Goal: Task Accomplishment & Management: Manage account settings

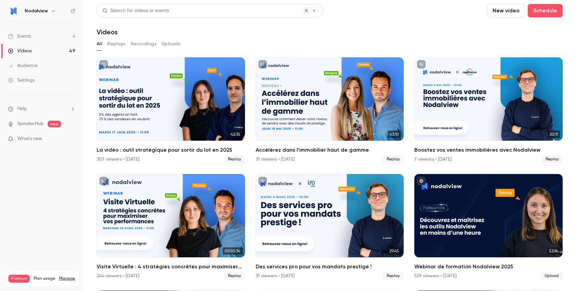
click at [41, 48] on link "Videos 49" at bounding box center [41, 51] width 83 height 15
click at [47, 36] on link "Events 4" at bounding box center [41, 36] width 83 height 15
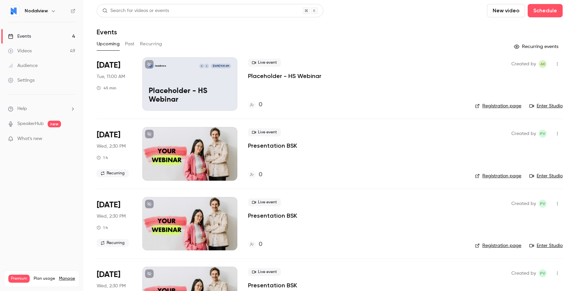
click at [283, 76] on p "Placeholder - HS Webinar" at bounding box center [284, 76] width 73 height 8
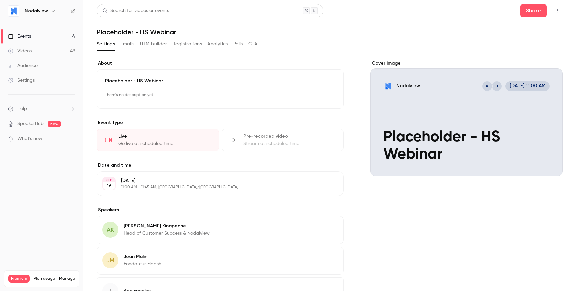
click at [441, 99] on div "Cover image" at bounding box center [466, 118] width 192 height 116
click at [0, 0] on input "Nodalview [PERSON_NAME] [DATE] 11:00 AM Placeholder - HS Webinar" at bounding box center [0, 0] width 0 height 0
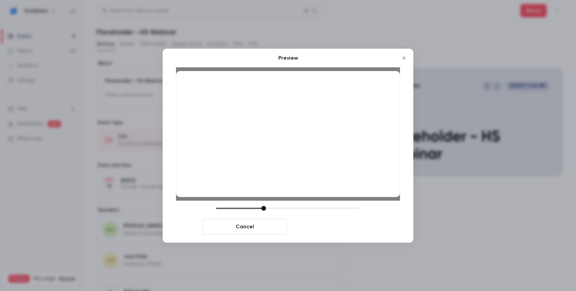
click at [336, 224] on button "Save cover" at bounding box center [331, 227] width 84 height 16
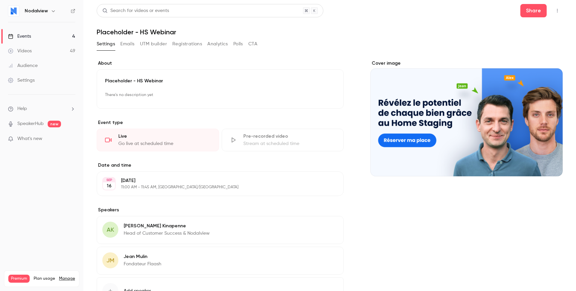
click at [459, 221] on div "Cover image" at bounding box center [466, 193] width 192 height 266
click at [122, 97] on p "There's no description yet" at bounding box center [220, 95] width 230 height 11
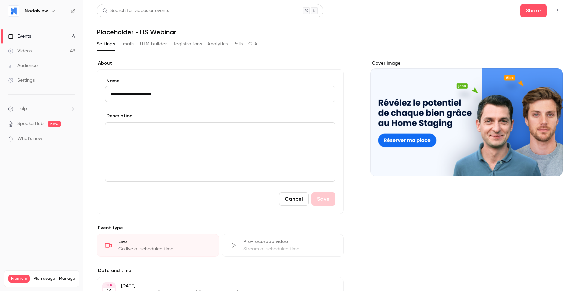
click at [122, 97] on input "**********" at bounding box center [220, 94] width 230 height 16
click at [306, 40] on div "Settings Emails UTM builder Registrations Analytics Polls CTA" at bounding box center [330, 45] width 466 height 13
click at [134, 46] on button "Emails" at bounding box center [127, 44] width 14 height 11
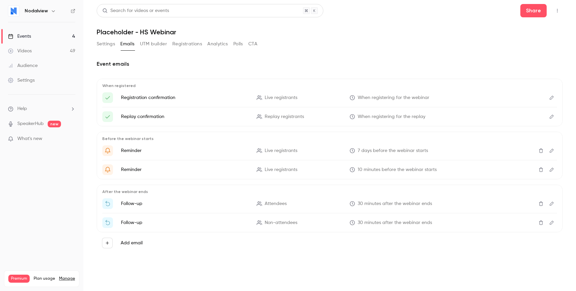
click at [396, 196] on div "After the webinar ends Follow-up Attendees 30 minutes after the webinar ends Fo…" at bounding box center [330, 209] width 466 height 48
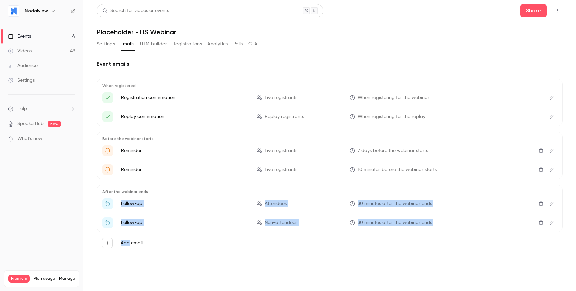
drag, startPoint x: 396, startPoint y: 196, endPoint x: 410, endPoint y: 240, distance: 45.8
click at [411, 238] on div "When registered Registration confirmation Live registrants When registering for…" at bounding box center [330, 166] width 466 height 175
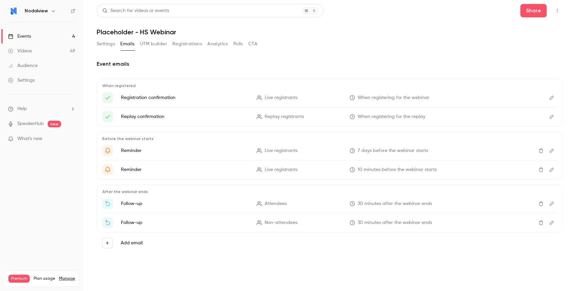
click at [410, 240] on div "Add email" at bounding box center [329, 243] width 455 height 11
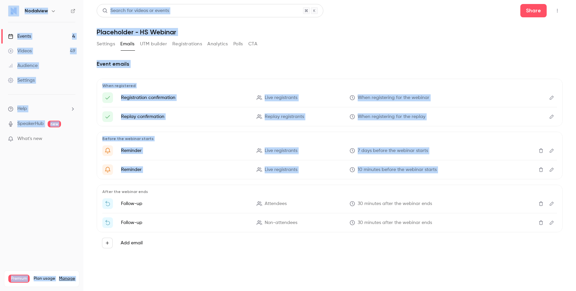
drag, startPoint x: 410, startPoint y: 240, endPoint x: 412, endPoint y: 179, distance: 60.3
click at [412, 179] on div "When registered Registration confirmation Live registrants When registering for…" at bounding box center [330, 166] width 466 height 175
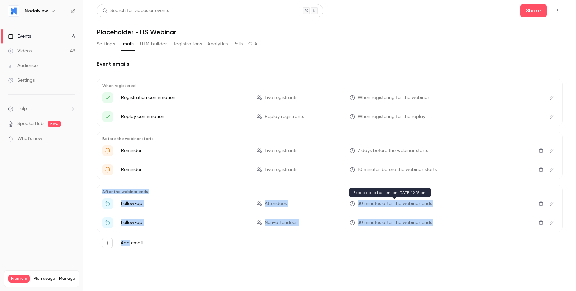
drag, startPoint x: 412, startPoint y: 179, endPoint x: 412, endPoint y: 238, distance: 58.7
click at [412, 238] on div "When registered Registration confirmation Live registrants When registering for…" at bounding box center [330, 166] width 466 height 175
click at [412, 238] on div "Add email" at bounding box center [329, 243] width 455 height 11
drag, startPoint x: 449, startPoint y: 224, endPoint x: 449, endPoint y: 180, distance: 44.7
click at [449, 180] on div "When registered Registration confirmation Live registrants When registering for…" at bounding box center [330, 166] width 466 height 175
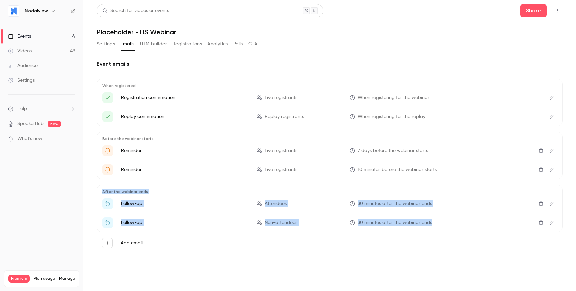
click at [449, 180] on div "When registered Registration confirmation Live registrants When registering for…" at bounding box center [330, 166] width 466 height 175
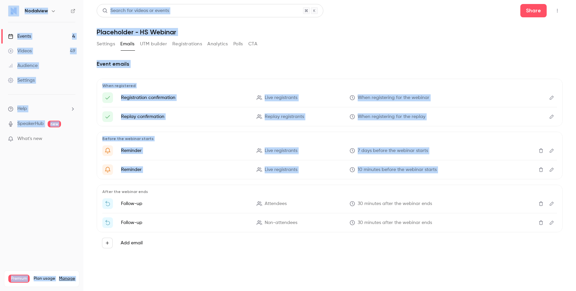
drag, startPoint x: 449, startPoint y: 180, endPoint x: 449, endPoint y: 249, distance: 69.7
click at [449, 250] on div "When registered Registration confirmation Live registrants When registering for…" at bounding box center [330, 166] width 466 height 175
click at [449, 249] on div "Add email" at bounding box center [330, 242] width 466 height 21
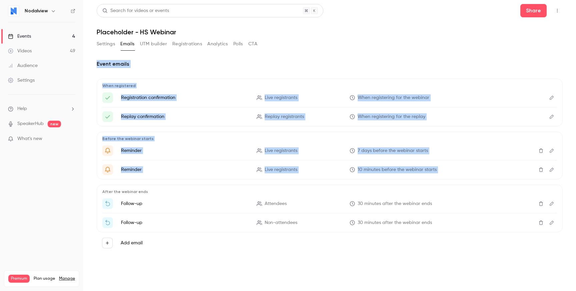
drag, startPoint x: 427, startPoint y: 185, endPoint x: 426, endPoint y: 59, distance: 126.0
click at [426, 59] on div "Event emails When registered Registration confirmation Live registrants When re…" at bounding box center [330, 159] width 466 height 215
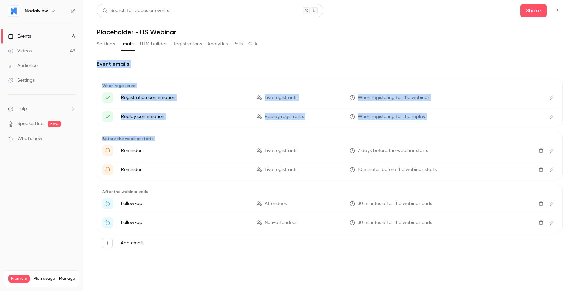
drag, startPoint x: 426, startPoint y: 59, endPoint x: 431, endPoint y: 136, distance: 76.8
click at [431, 136] on div "Event emails When registered Registration confirmation Live registrants When re…" at bounding box center [330, 159] width 466 height 215
click at [431, 136] on p "Before the webinar starts" at bounding box center [329, 138] width 455 height 5
